Goal: Task Accomplishment & Management: Manage account settings

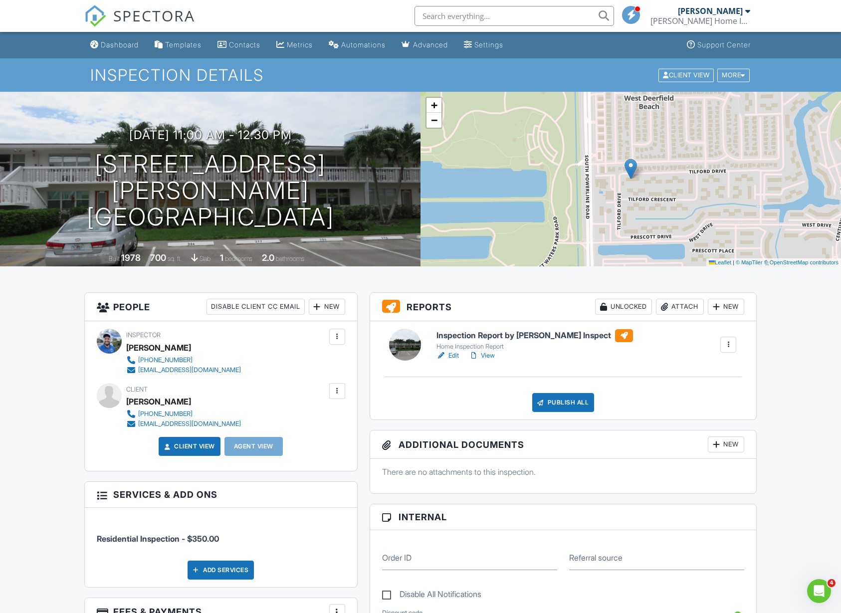
click at [669, 307] on div "Attach" at bounding box center [680, 307] width 48 height 16
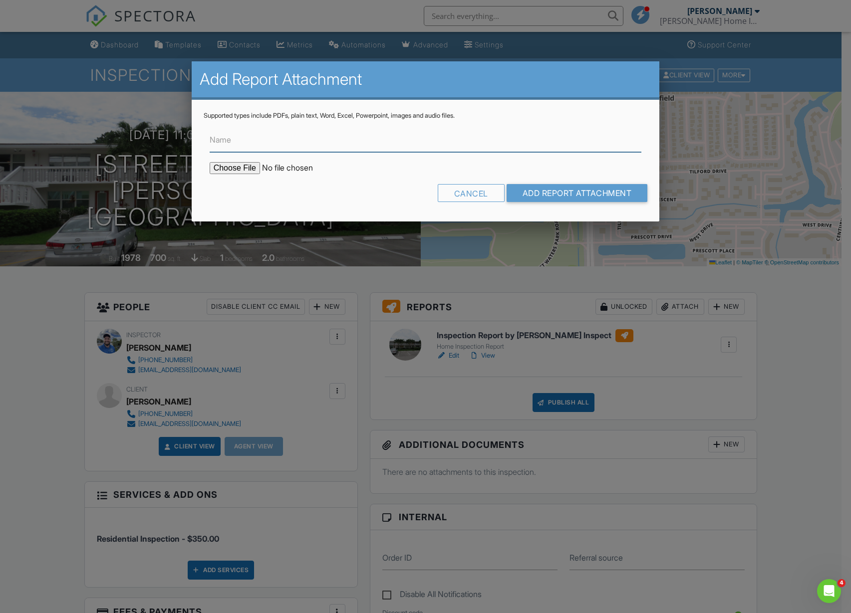
type input "C:\fakepath\CERTIFICATES.pdf"
click at [243, 138] on input "Name" at bounding box center [426, 140] width 432 height 24
type input "CERTIFICATES"
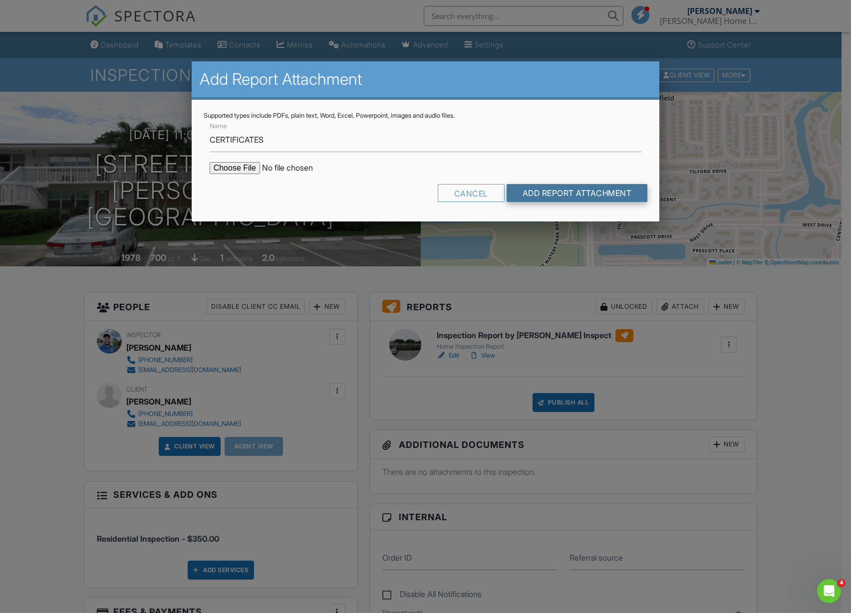
click at [567, 200] on input "Add Report Attachment" at bounding box center [577, 193] width 141 height 18
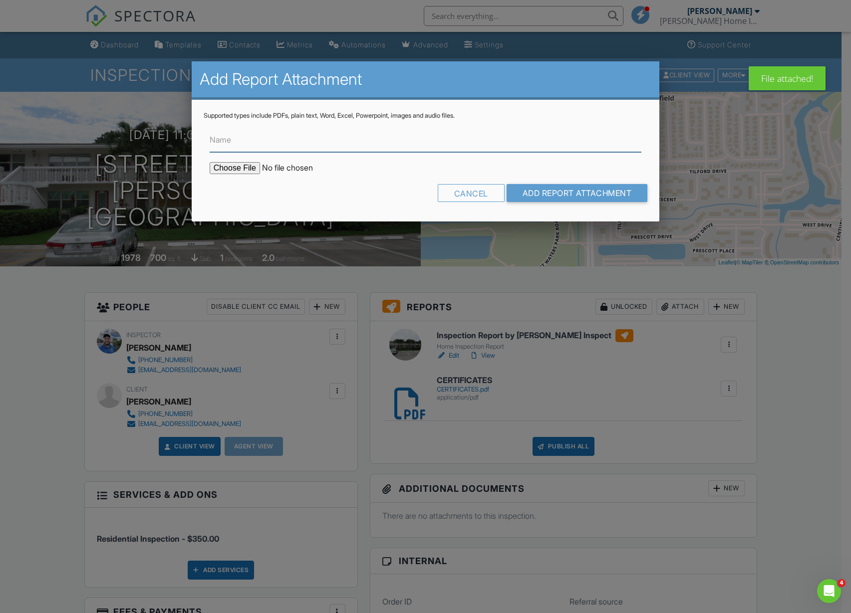
type input "C:\fakepath\BuildFax Report - 384 TILFORD R DEERFIELD BEACH FL 33442.pdf"
click at [250, 128] on input "Name" at bounding box center [426, 140] width 432 height 24
type input "PERMIT INFORMATION"
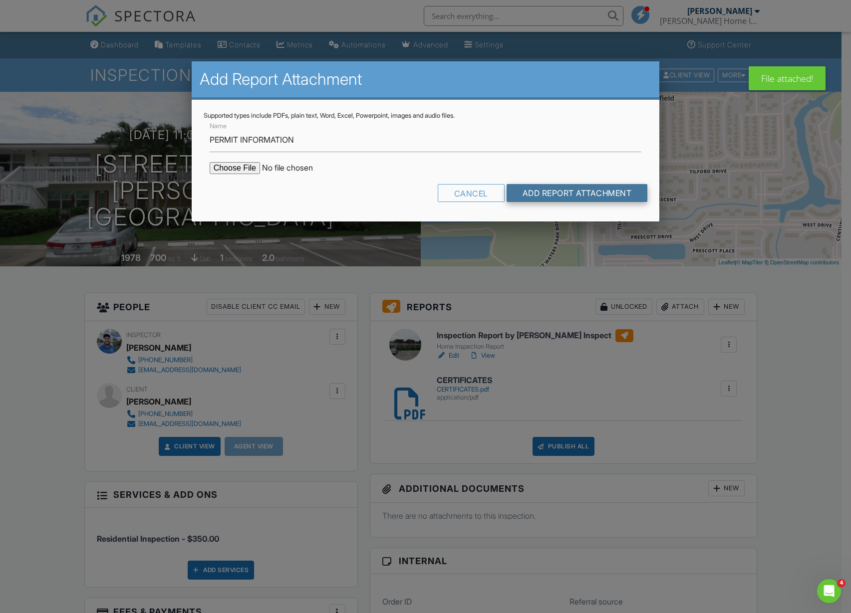
click at [537, 193] on input "Add Report Attachment" at bounding box center [577, 193] width 141 height 18
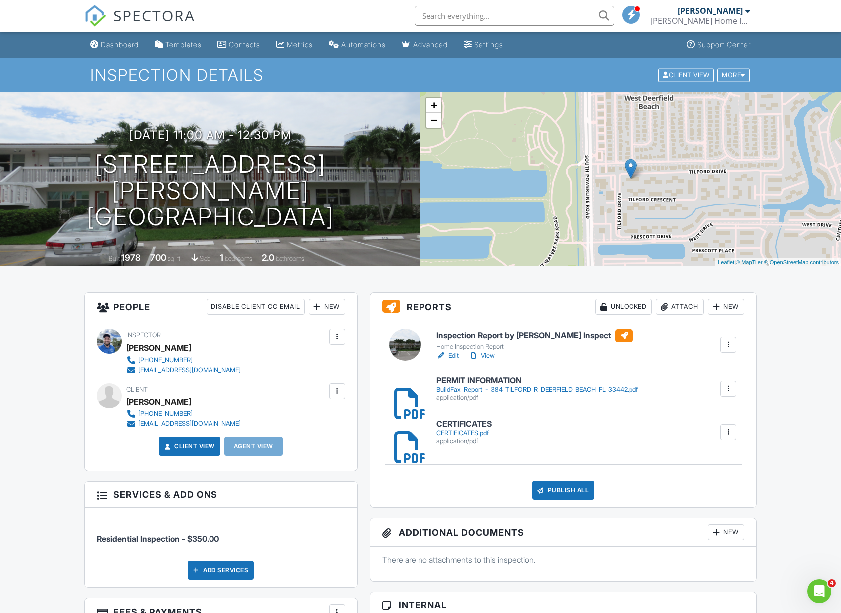
click at [492, 355] on link "View" at bounding box center [482, 356] width 26 height 10
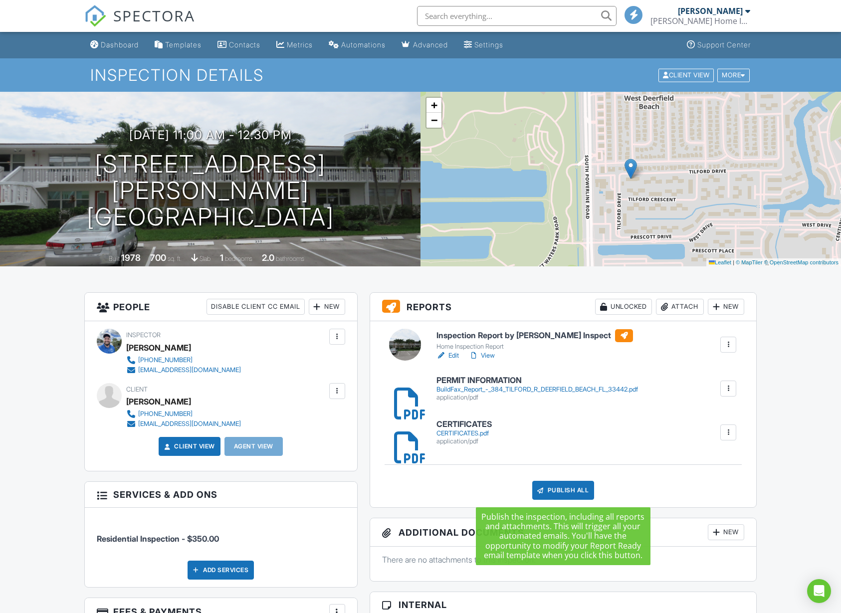
click at [555, 492] on div "Publish All" at bounding box center [564, 490] width 62 height 19
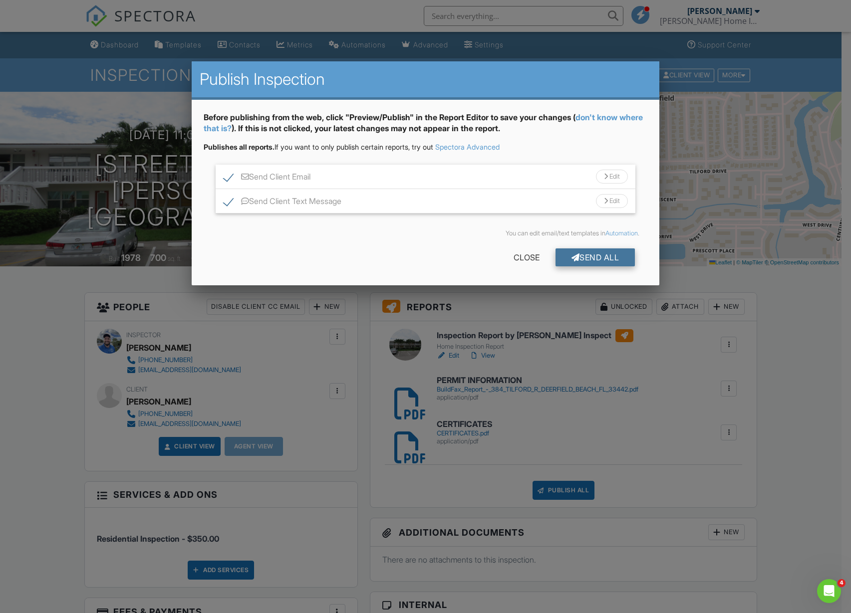
click at [605, 259] on div "Send All" at bounding box center [595, 258] width 80 height 18
